Goal: Transaction & Acquisition: Book appointment/travel/reservation

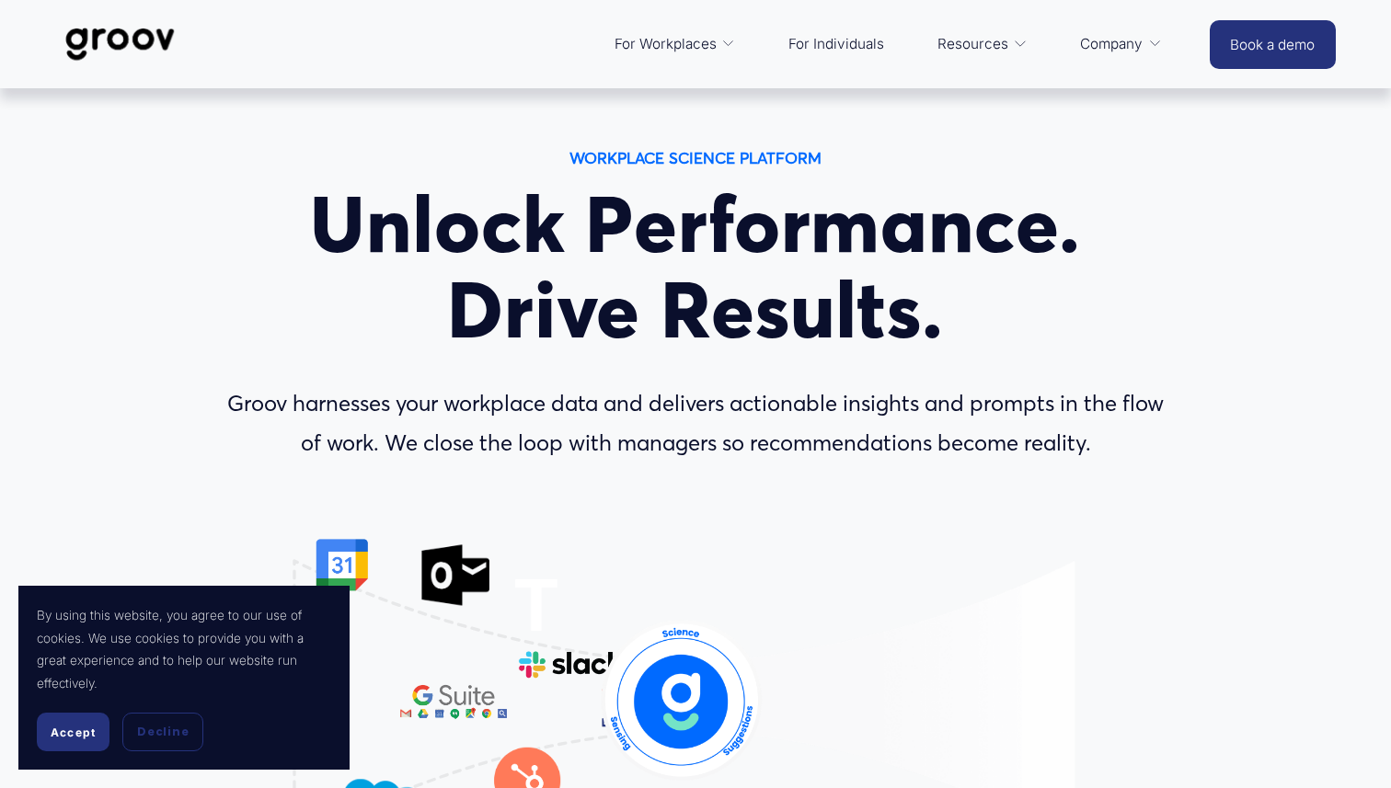
click at [766, 676] on image "Lottie animation" at bounding box center [681, 697] width 261 height 147
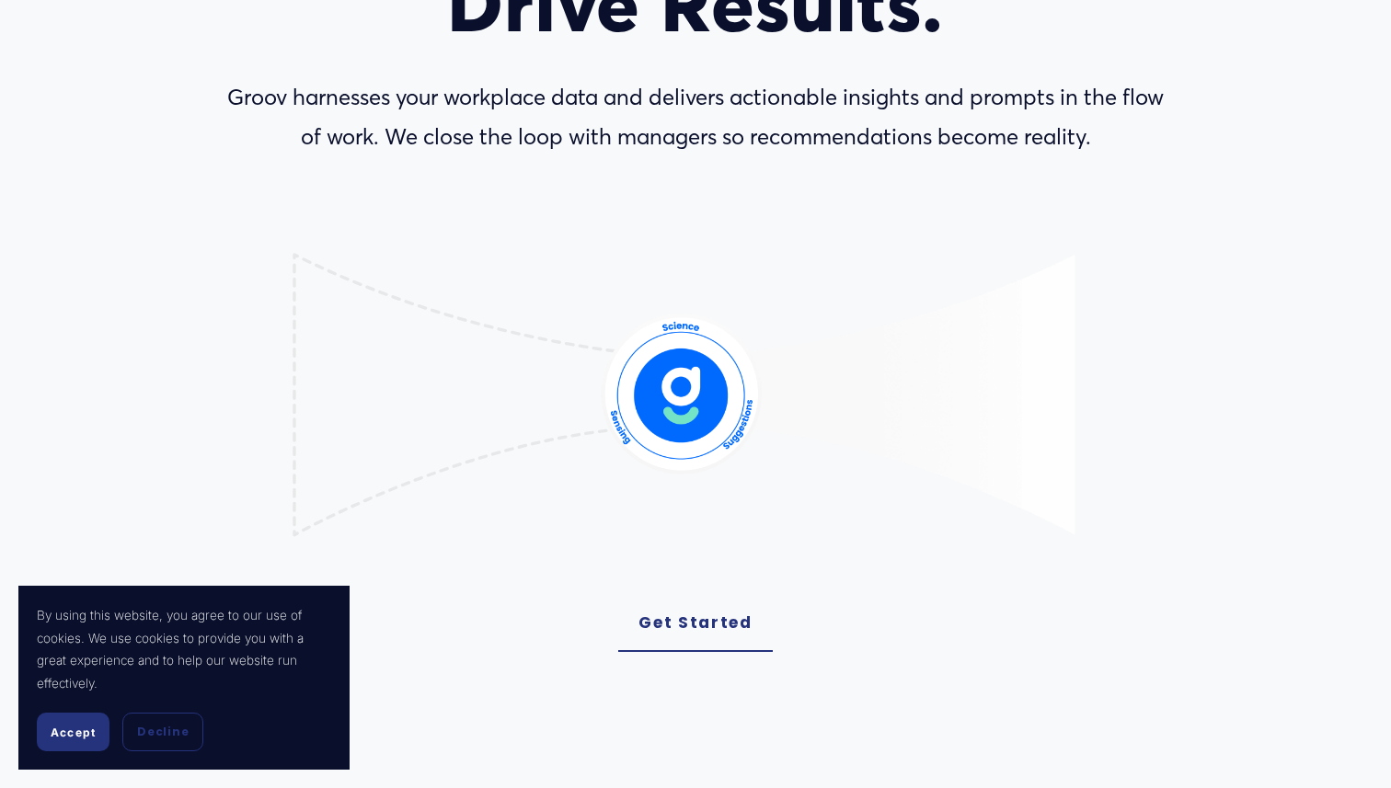
scroll to position [315, 0]
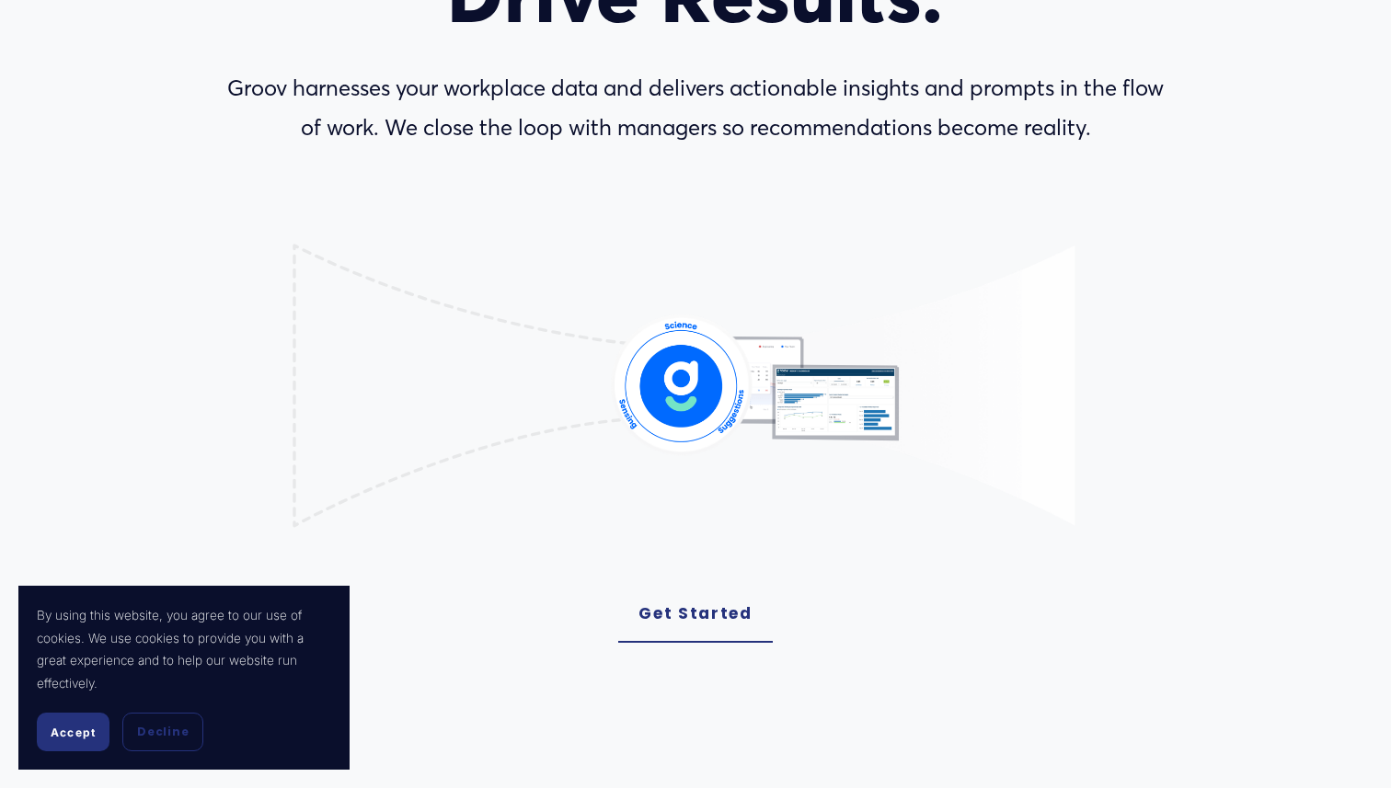
click at [96, 737] on button "Accept" at bounding box center [73, 732] width 73 height 39
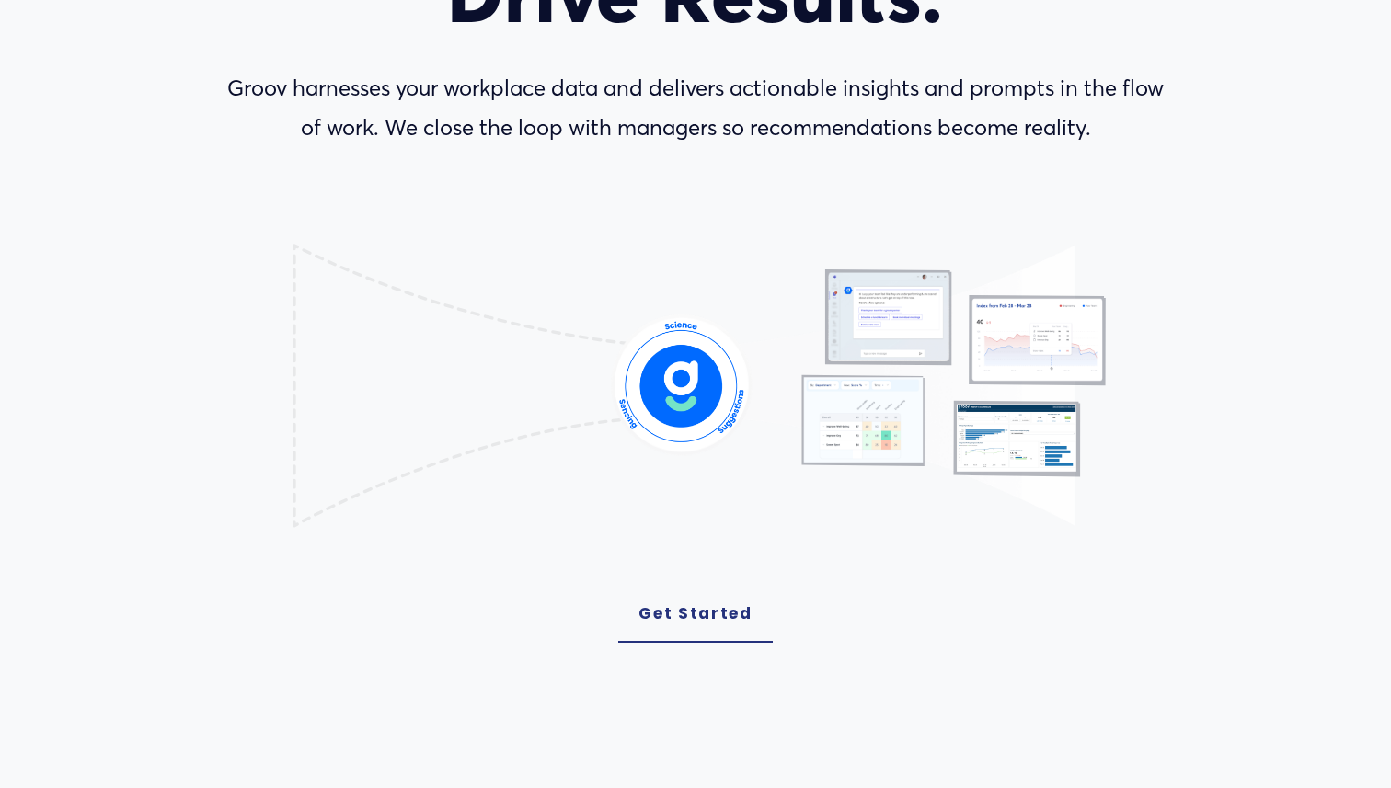
click at [670, 615] on link "Get Started" at bounding box center [695, 614] width 155 height 57
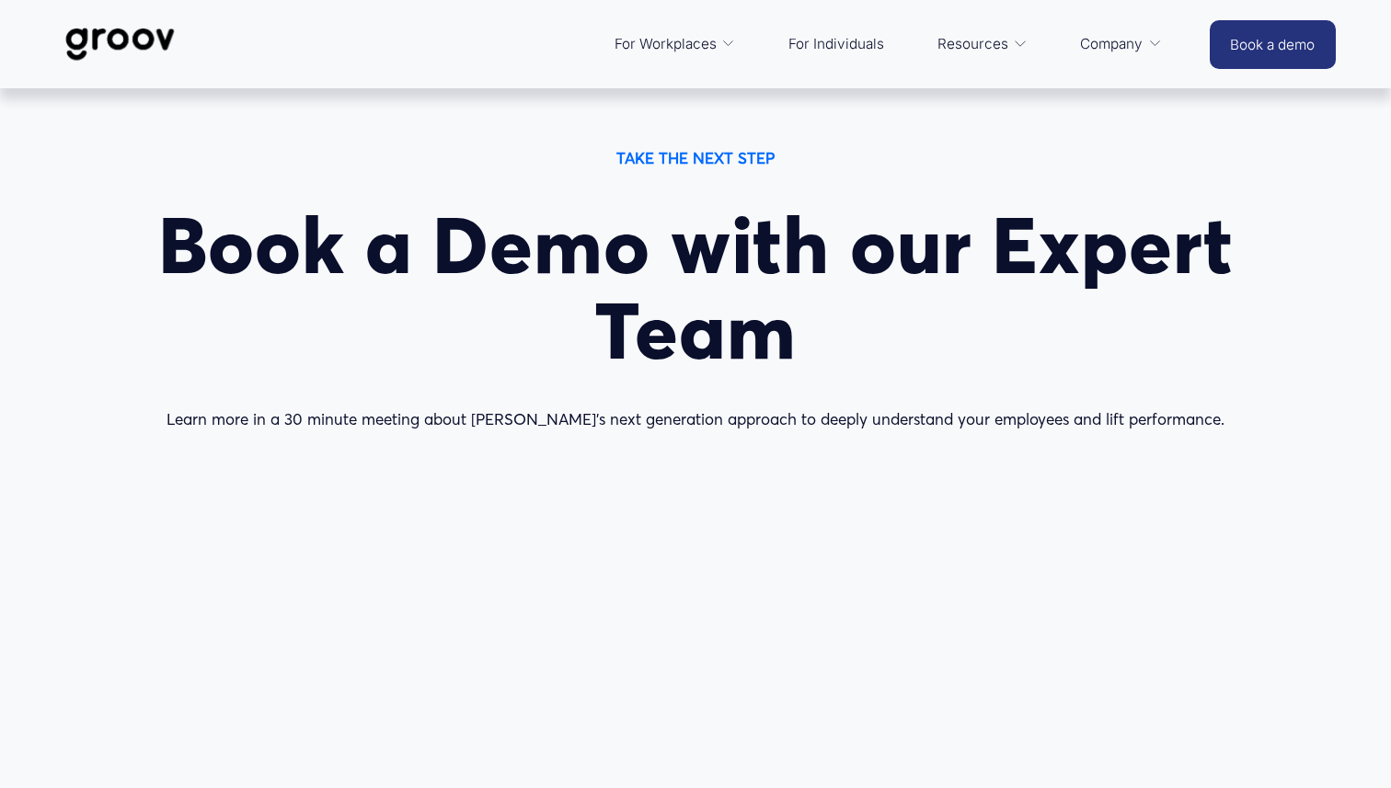
click at [737, 173] on div "TAKE THE NEXT STEP Book a Demo with our Expert Team Learn more in a 30 minute m…" at bounding box center [694, 289] width 1279 height 290
click at [737, 156] on strong "TAKE THE NEXT STEP" at bounding box center [695, 157] width 158 height 19
